Goal: Task Accomplishment & Management: Use online tool/utility

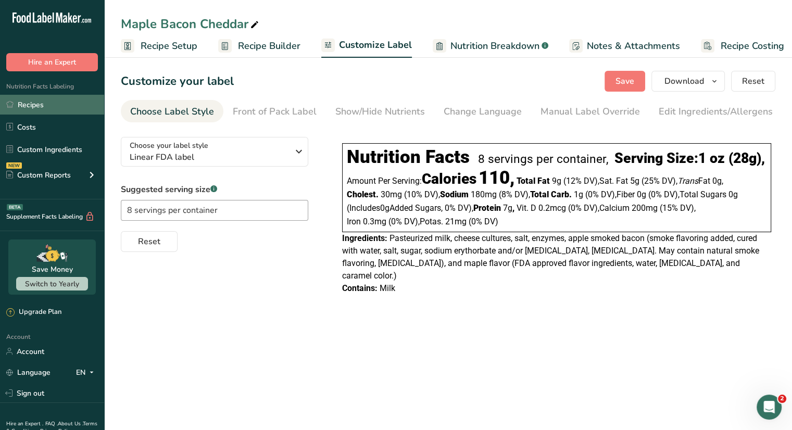
click at [62, 109] on link "Recipes" at bounding box center [52, 105] width 104 height 20
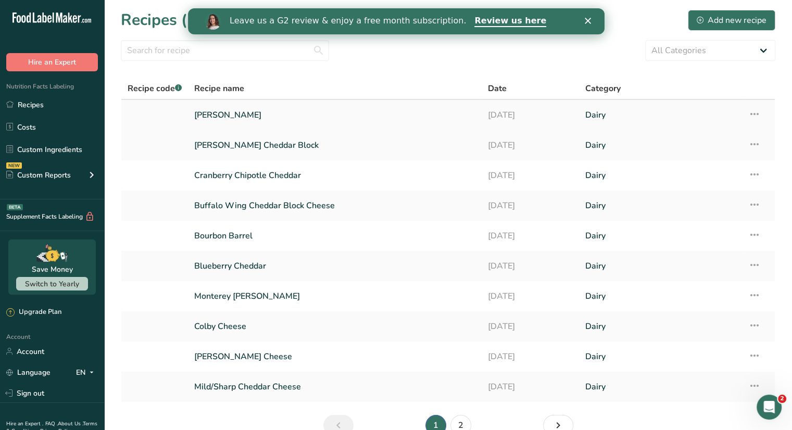
click at [751, 114] on icon at bounding box center [755, 114] width 13 height 19
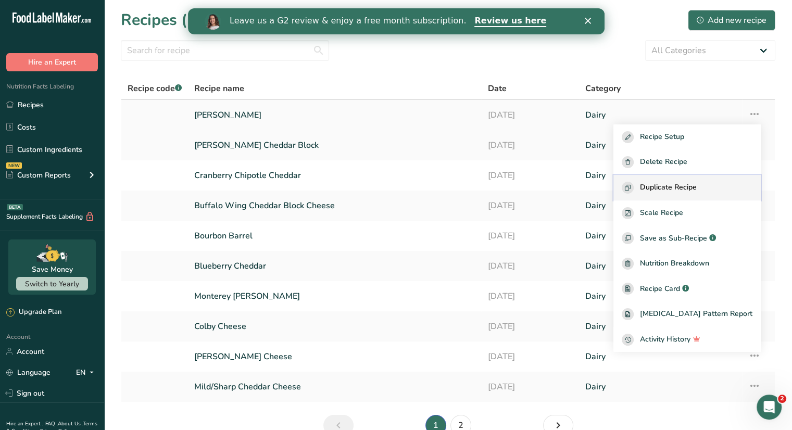
click at [688, 190] on span "Duplicate Recipe" at bounding box center [668, 188] width 57 height 12
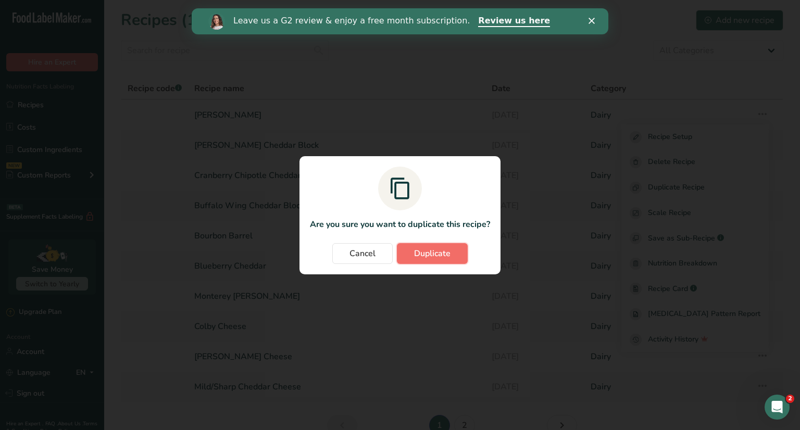
click at [426, 256] on span "Duplicate" at bounding box center [432, 253] width 36 height 13
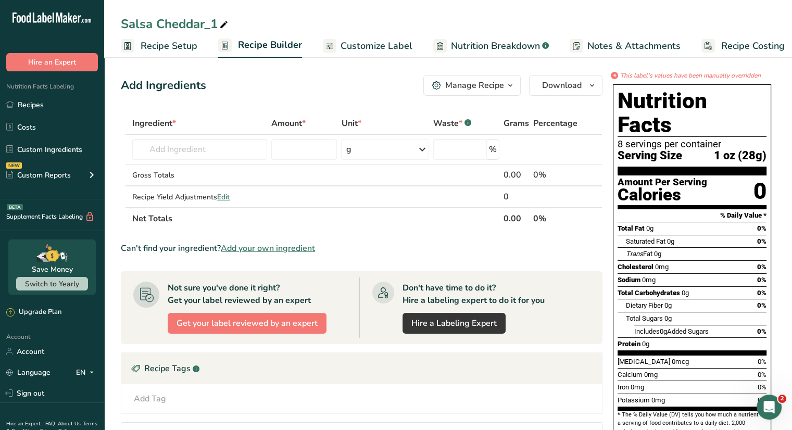
click at [369, 47] on span "Customize Label" at bounding box center [377, 46] width 72 height 14
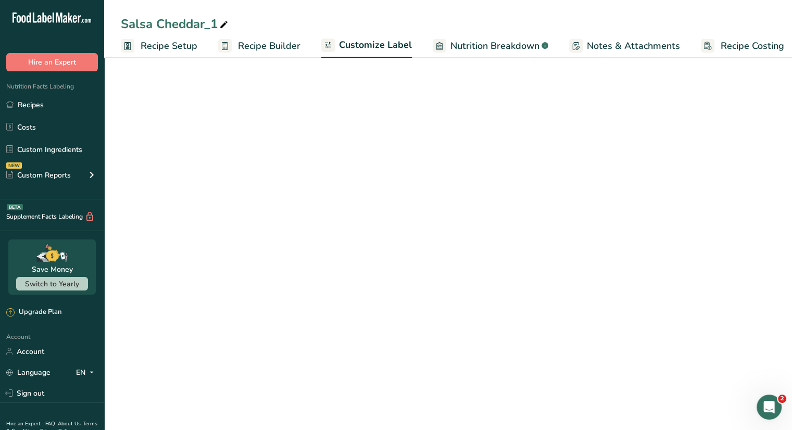
scroll to position [0, 9]
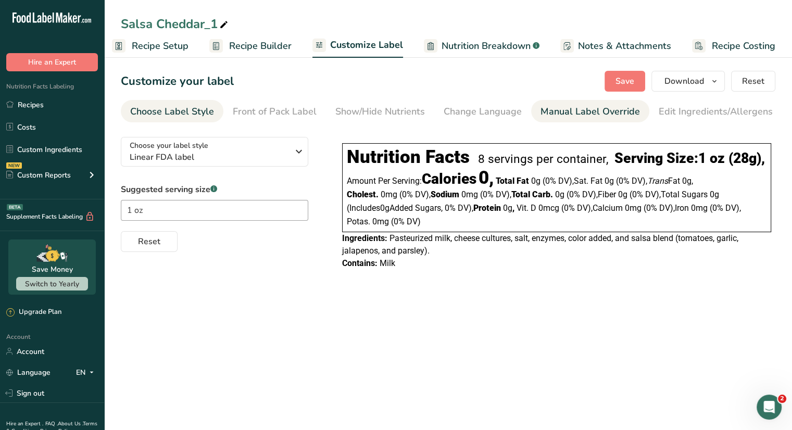
click at [558, 111] on div "Manual Label Override" at bounding box center [591, 112] width 100 height 14
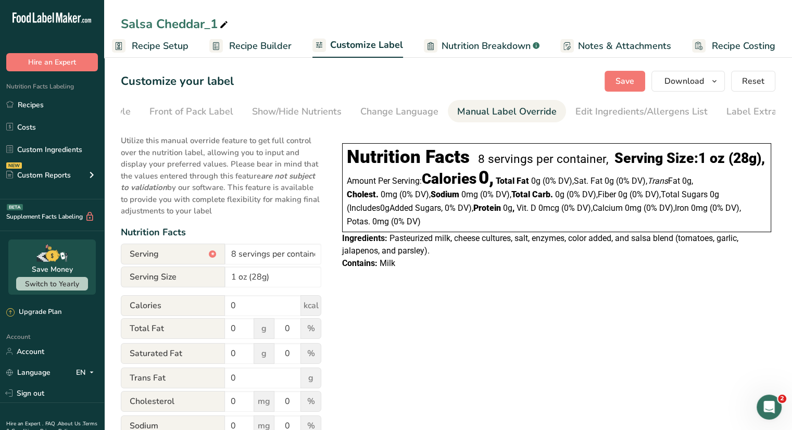
scroll to position [0, 102]
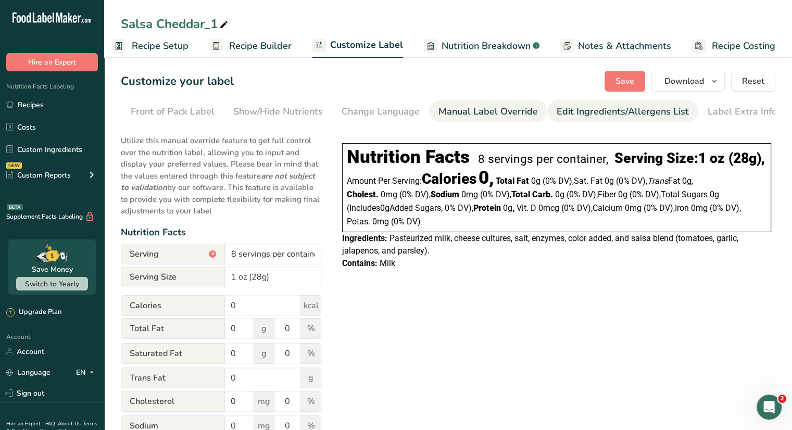
click at [607, 108] on div "Edit Ingredients/Allergens List" at bounding box center [623, 112] width 132 height 14
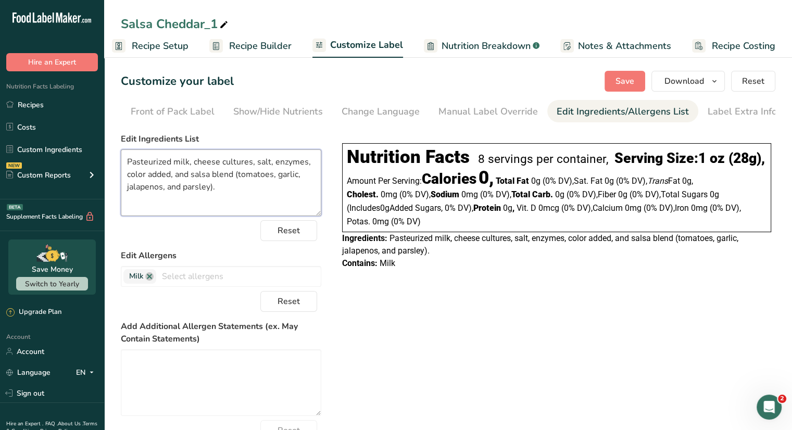
drag, startPoint x: 234, startPoint y: 194, endPoint x: 112, endPoint y: 156, distance: 128.4
click at [112, 156] on section "Customize your label Save Download Choose what to show on your downloaded label…" at bounding box center [448, 284] width 688 height 460
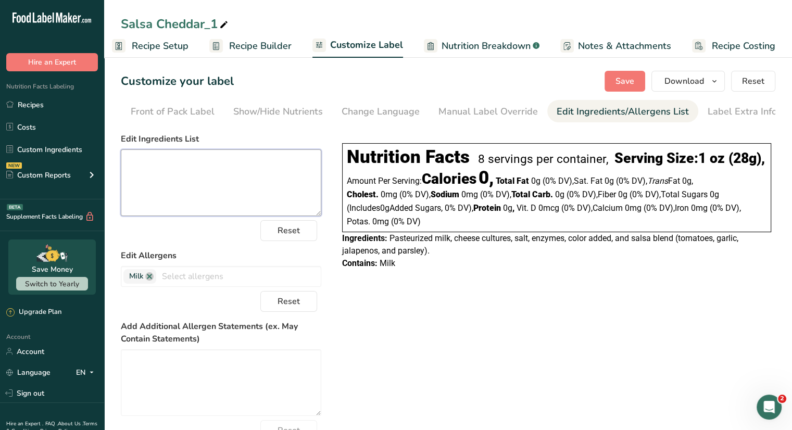
paste textarea "Pasteurized Milk, Salt, Cheese Cultures, Enzymes, and Annatto (for Color)"
type textarea "Pasteurized Milk, Salt, Cheese Cultures, Enzymes, and Annatto (for Color)."
click at [625, 78] on span "Save" at bounding box center [625, 81] width 19 height 13
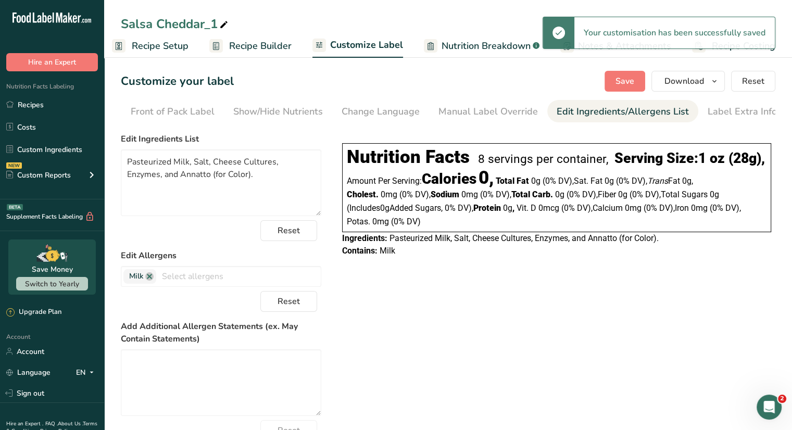
click at [224, 19] on icon at bounding box center [223, 25] width 9 height 15
drag, startPoint x: 223, startPoint y: 24, endPoint x: 83, endPoint y: 14, distance: 140.0
click at [83, 14] on div ".a-20{fill:#fff;} Hire an Expert Nutrition Facts Labeling Recipes Costs Custom …" at bounding box center [396, 257] width 792 height 514
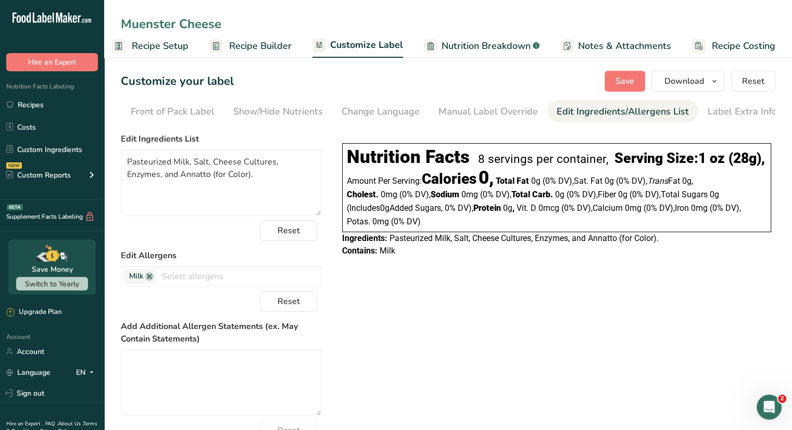
type input "Muenster Cheese"
click at [623, 69] on section "Customize your label Save Download Choose what to show on your downloaded label…" at bounding box center [448, 284] width 688 height 460
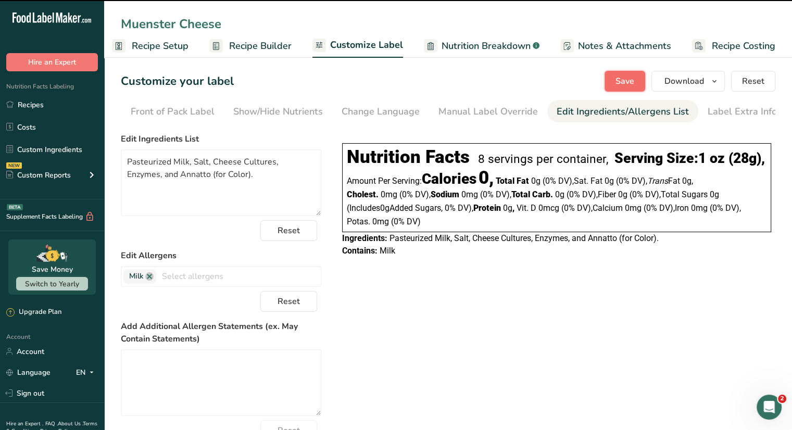
click at [625, 82] on span "Save" at bounding box center [625, 81] width 19 height 13
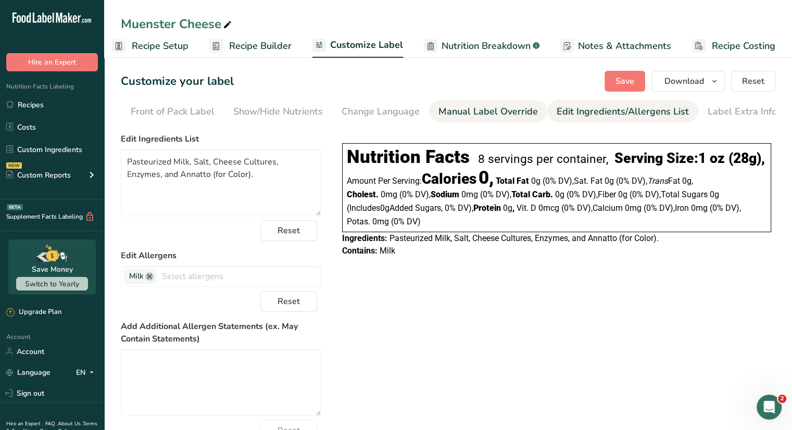
click at [485, 114] on div "Manual Label Override" at bounding box center [489, 112] width 100 height 14
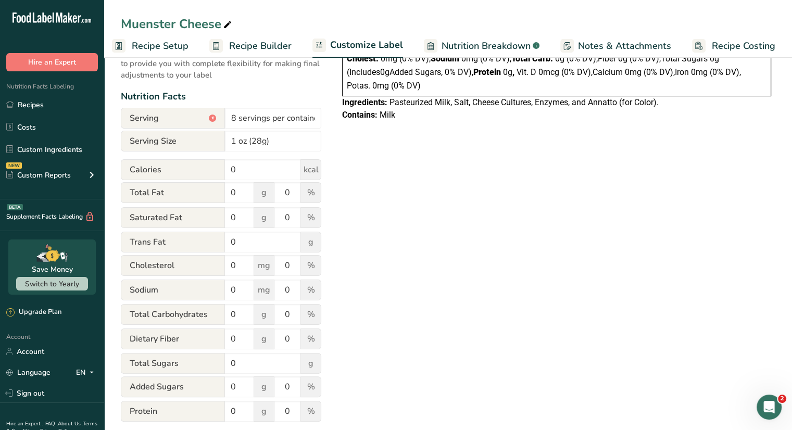
scroll to position [156, 0]
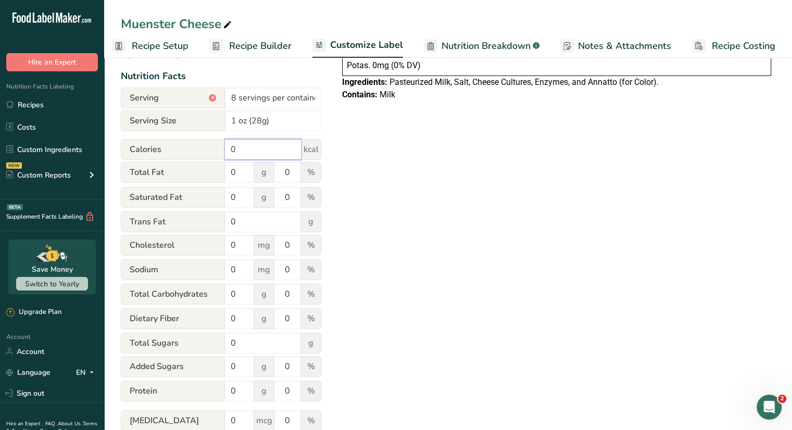
drag, startPoint x: 241, startPoint y: 148, endPoint x: 181, endPoint y: 142, distance: 59.7
click at [182, 142] on div "Calories 0 kcal" at bounding box center [221, 149] width 201 height 21
type input "100"
drag, startPoint x: 235, startPoint y: 177, endPoint x: 210, endPoint y: 176, distance: 25.5
click at [210, 176] on div "Total Fat 0 g 0 %" at bounding box center [221, 173] width 201 height 22
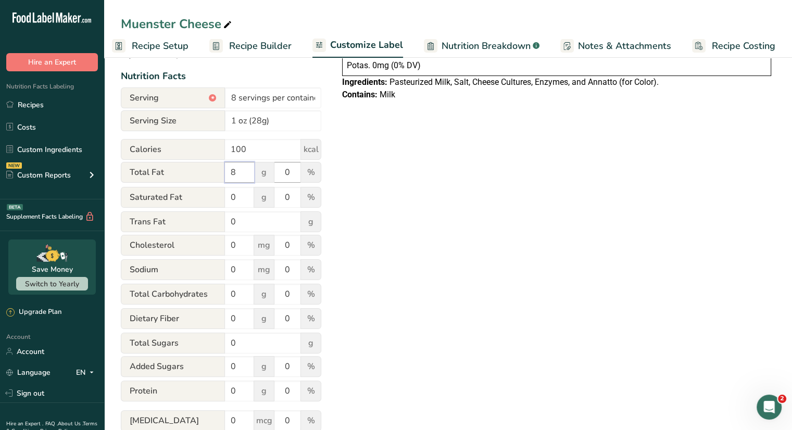
type input "8"
drag, startPoint x: 292, startPoint y: 173, endPoint x: 276, endPoint y: 171, distance: 16.3
click at [276, 172] on input "0" at bounding box center [288, 172] width 26 height 21
type input "10"
drag, startPoint x: 242, startPoint y: 202, endPoint x: 227, endPoint y: 196, distance: 15.7
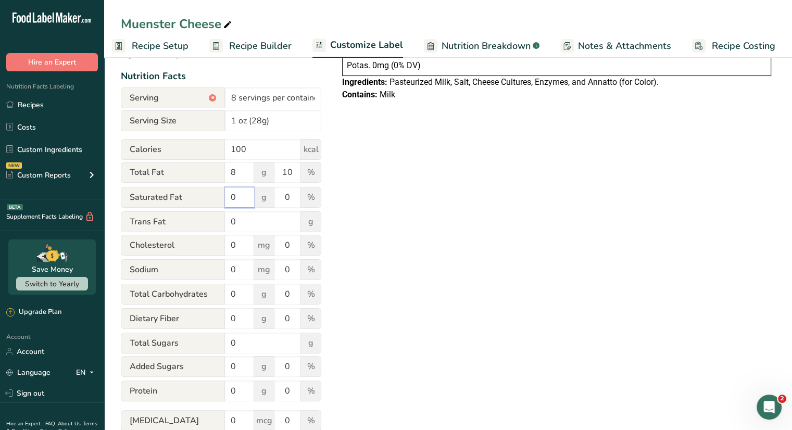
click at [227, 196] on input "0" at bounding box center [239, 197] width 29 height 21
type input "5"
drag, startPoint x: 289, startPoint y: 200, endPoint x: 279, endPoint y: 196, distance: 10.9
click at [279, 196] on input "0" at bounding box center [288, 197] width 26 height 21
type input "25"
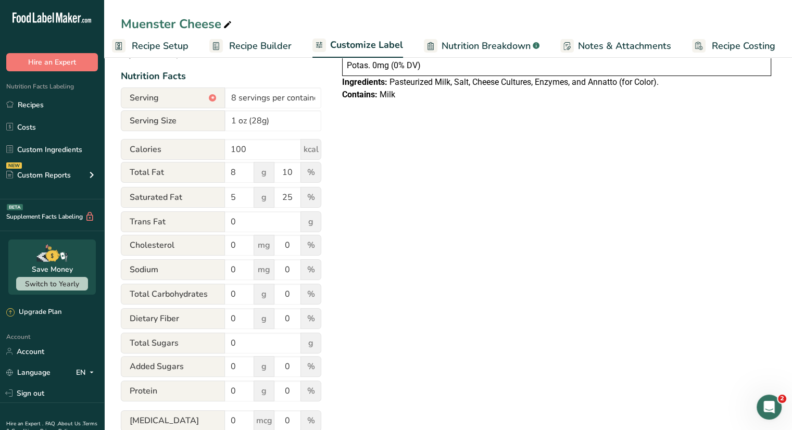
click at [415, 190] on div "Choose your label style Linear FDA label USA (FDA) Standard FDA label Tabular F…" at bounding box center [448, 250] width 655 height 557
drag, startPoint x: 235, startPoint y: 249, endPoint x: 227, endPoint y: 240, distance: 11.8
click at [227, 240] on input "0" at bounding box center [239, 245] width 29 height 21
type input "25"
drag, startPoint x: 291, startPoint y: 250, endPoint x: 276, endPoint y: 249, distance: 15.2
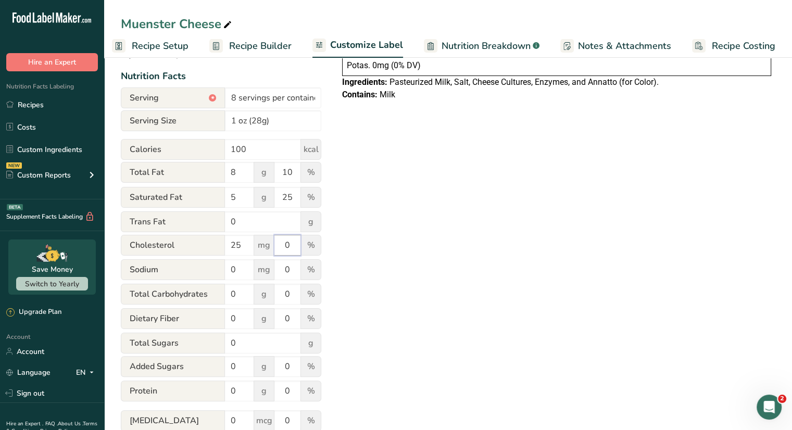
click at [276, 249] on input "0" at bounding box center [288, 245] width 26 height 21
type input "8"
drag, startPoint x: 239, startPoint y: 272, endPoint x: 228, endPoint y: 272, distance: 10.4
click at [228, 272] on input "0" at bounding box center [239, 269] width 29 height 21
type input "180"
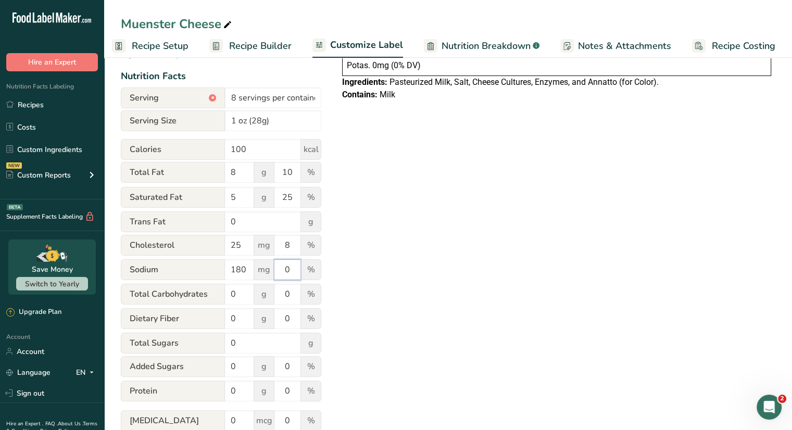
drag, startPoint x: 298, startPoint y: 271, endPoint x: 279, endPoint y: 270, distance: 18.8
click at [279, 270] on input "0" at bounding box center [288, 269] width 26 height 21
type input "8"
click at [406, 252] on div "Choose your label style Linear FDA label USA (FDA) Standard FDA label Tabular F…" at bounding box center [448, 250] width 655 height 557
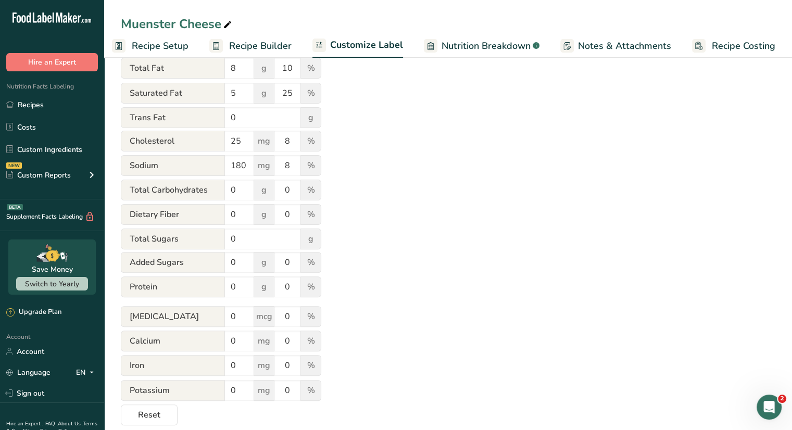
scroll to position [208, 0]
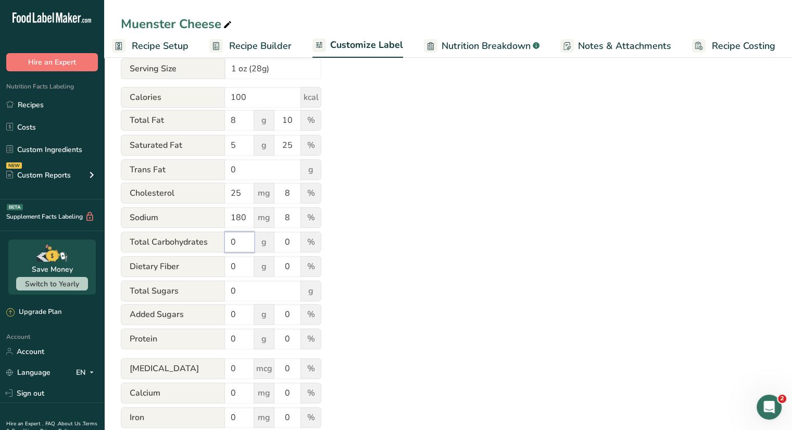
drag, startPoint x: 242, startPoint y: 245, endPoint x: 214, endPoint y: 243, distance: 27.7
click at [214, 243] on div "Total Carbohydrates 0 g 0 %" at bounding box center [221, 243] width 201 height 22
type input "<1"
drag, startPoint x: 239, startPoint y: 271, endPoint x: 216, endPoint y: 272, distance: 22.9
click at [216, 272] on div "Dietary Fiber 0 g 0 %" at bounding box center [221, 267] width 201 height 22
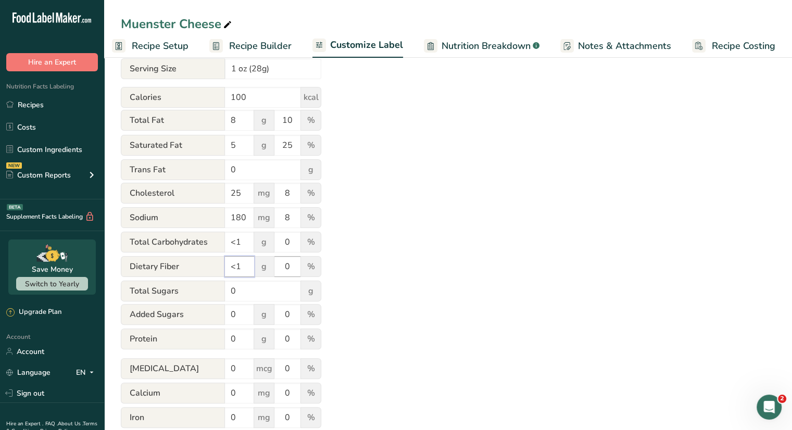
type input "<1"
drag, startPoint x: 291, startPoint y: 271, endPoint x: 277, endPoint y: 270, distance: 14.2
click at [277, 270] on input "0" at bounding box center [288, 266] width 26 height 21
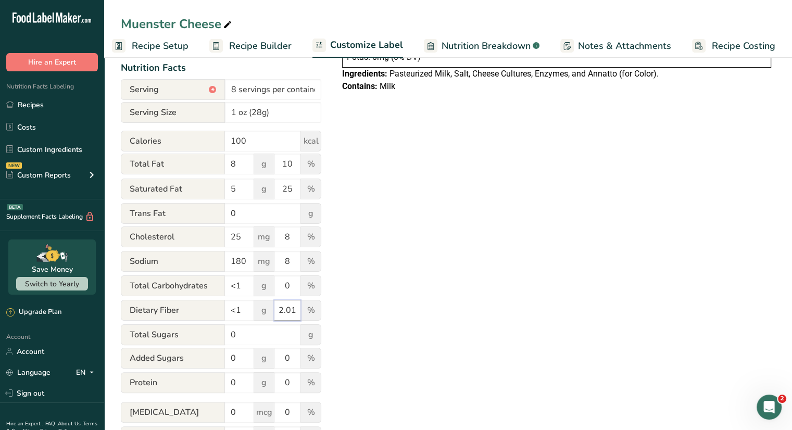
scroll to position [156, 0]
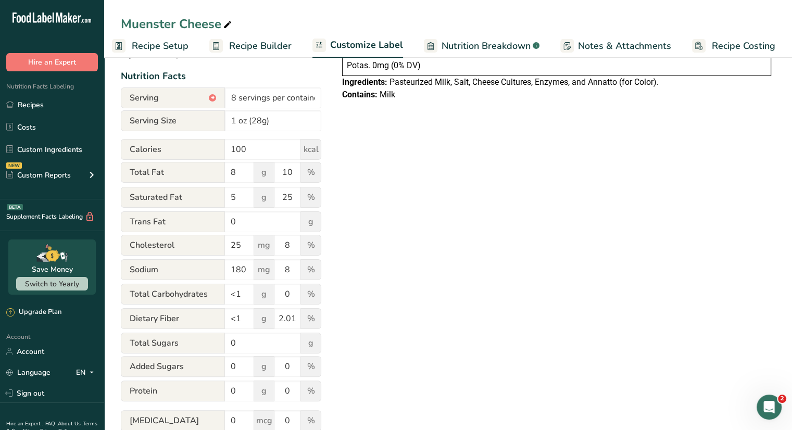
click at [353, 247] on div "Choose your label style Linear FDA label USA (FDA) Standard FDA label Tabular F…" at bounding box center [448, 250] width 655 height 557
click at [296, 321] on input "2.01" at bounding box center [288, 318] width 26 height 21
type input "2"
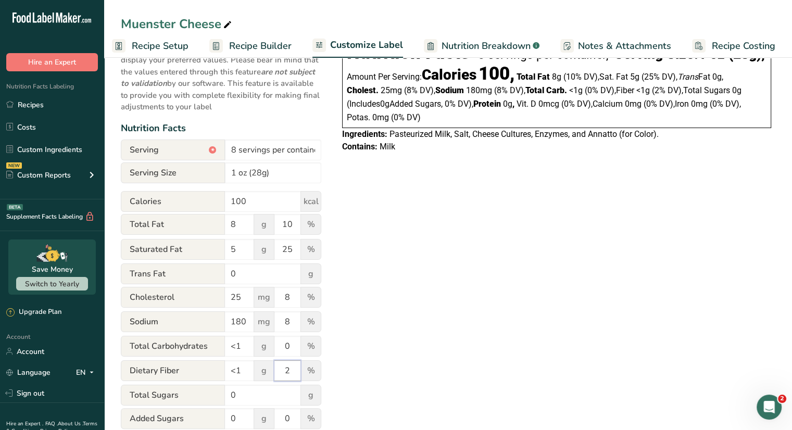
type input "2"
click at [430, 296] on div "Choose your label style Linear FDA label USA (FDA) Standard FDA label Tabular F…" at bounding box center [448, 302] width 655 height 557
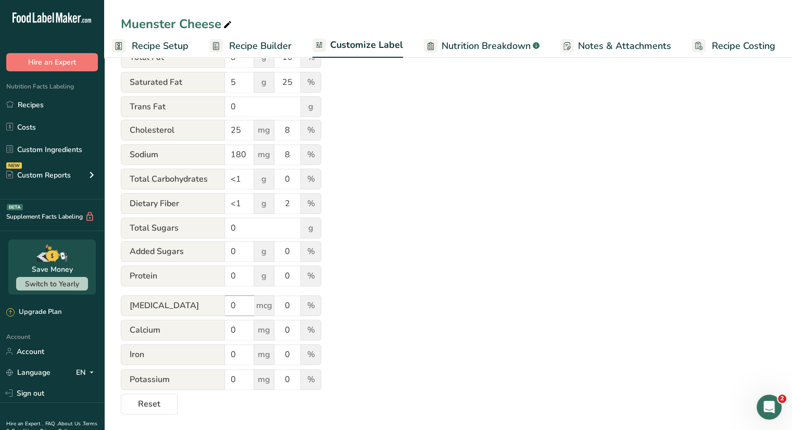
scroll to position [275, 0]
drag, startPoint x: 239, startPoint y: 278, endPoint x: 214, endPoint y: 277, distance: 25.5
click at [214, 277] on div "Protein 0 g 0 %" at bounding box center [221, 276] width 201 height 22
type input "7"
click at [369, 253] on div "Choose your label style Linear FDA label USA (FDA) Standard FDA label Tabular F…" at bounding box center [448, 134] width 655 height 557
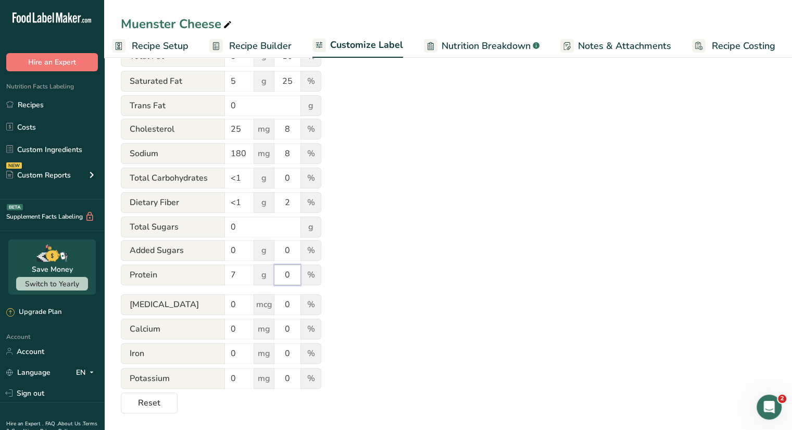
drag, startPoint x: 279, startPoint y: 279, endPoint x: 327, endPoint y: 275, distance: 48.7
click at [327, 275] on div "Choose your label style Linear FDA label USA (FDA) Standard FDA label Tabular F…" at bounding box center [448, 134] width 655 height 557
type input "14"
click at [445, 188] on div "Choose your label style Linear FDA label USA (FDA) Standard FDA label Tabular F…" at bounding box center [448, 134] width 655 height 557
drag, startPoint x: 241, startPoint y: 305, endPoint x: 216, endPoint y: 305, distance: 24.5
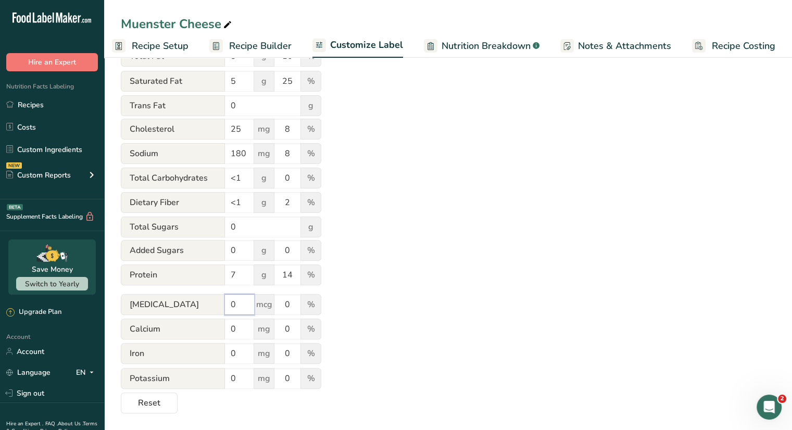
click at [216, 305] on div "[MEDICAL_DATA] 0 mcg 0 %" at bounding box center [221, 305] width 201 height 22
drag, startPoint x: 245, startPoint y: 329, endPoint x: 219, endPoint y: 329, distance: 25.5
click at [219, 330] on div "Calcium 0 mg 0 %" at bounding box center [221, 330] width 201 height 22
type input "208"
drag, startPoint x: 288, startPoint y: 329, endPoint x: 278, endPoint y: 330, distance: 9.4
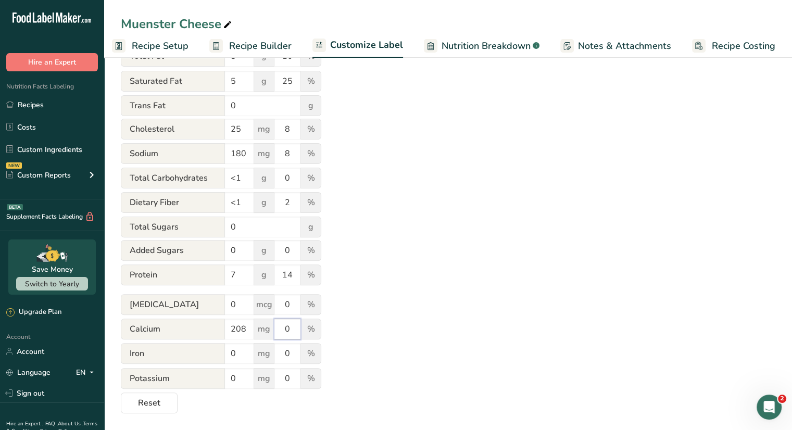
click at [278, 330] on input "0" at bounding box center [288, 329] width 26 height 21
type input "15"
click at [434, 303] on div "Choose your label style Linear FDA label USA (FDA) Standard FDA label Tabular F…" at bounding box center [448, 134] width 655 height 557
drag, startPoint x: 239, startPoint y: 379, endPoint x: 219, endPoint y: 377, distance: 19.9
click at [219, 377] on div "Potassium 0 mg 0 %" at bounding box center [221, 379] width 201 height 22
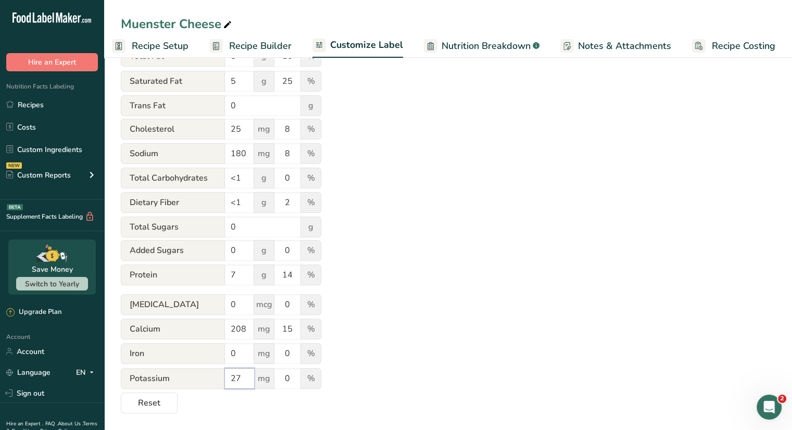
type input "27"
click at [379, 306] on div "Choose your label style Linear FDA label USA (FDA) Standard FDA label Tabular F…" at bounding box center [448, 134] width 655 height 557
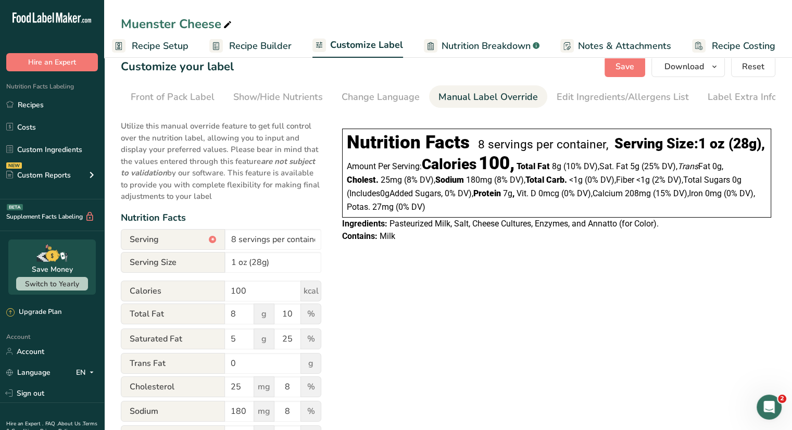
scroll to position [0, 0]
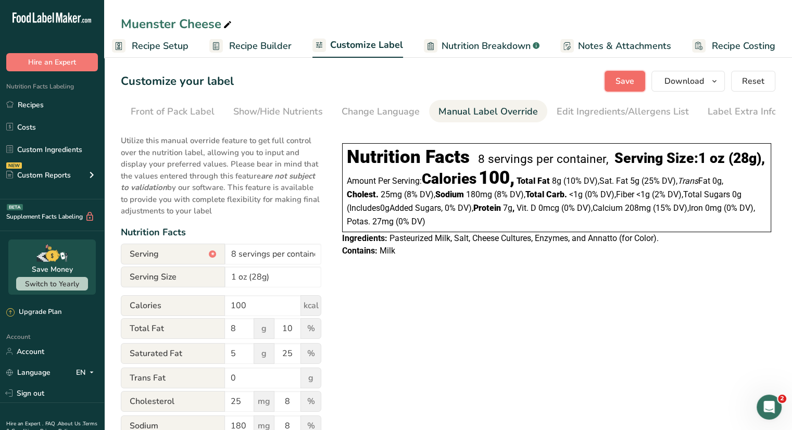
click at [625, 79] on span "Save" at bounding box center [625, 81] width 19 height 13
